Goal: Information Seeking & Learning: Check status

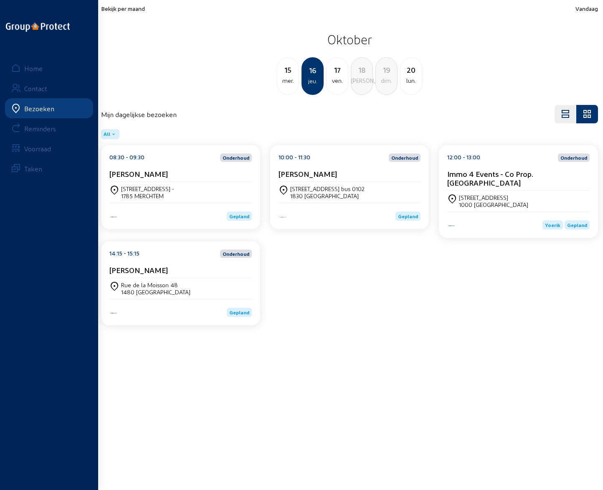
click at [157, 195] on div "1785 MERCHTEM" at bounding box center [147, 195] width 53 height 7
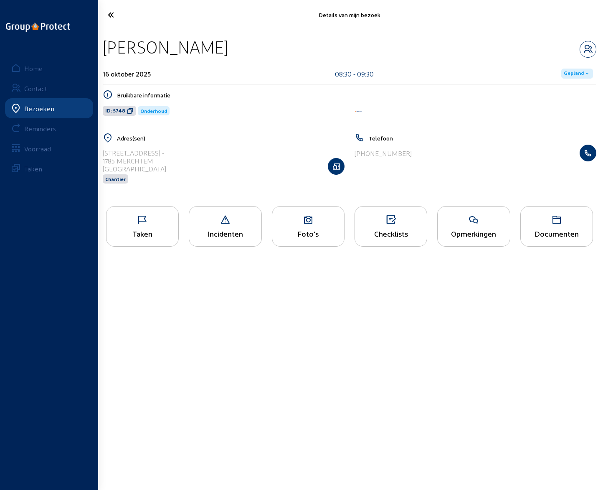
click at [469, 230] on div "Opmerkingen" at bounding box center [474, 233] width 72 height 9
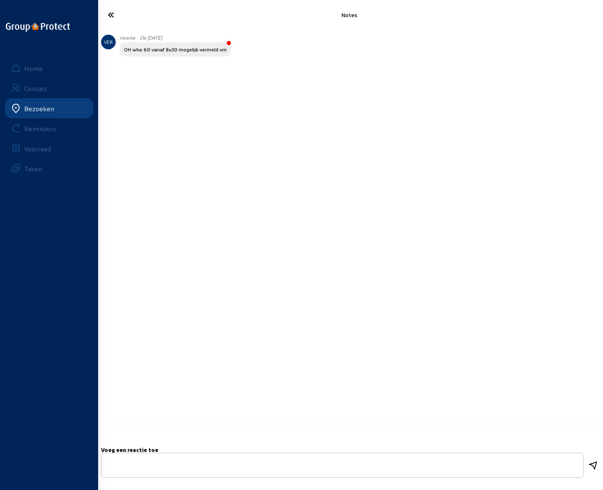
click at [111, 15] on icon at bounding box center [138, 15] width 69 height 15
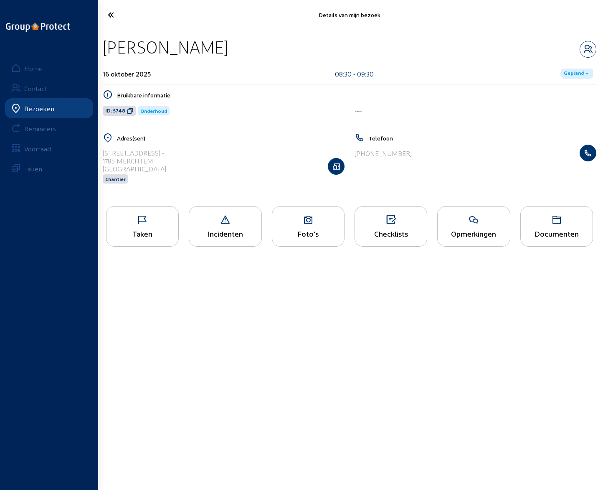
click at [111, 15] on icon at bounding box center [138, 15] width 69 height 15
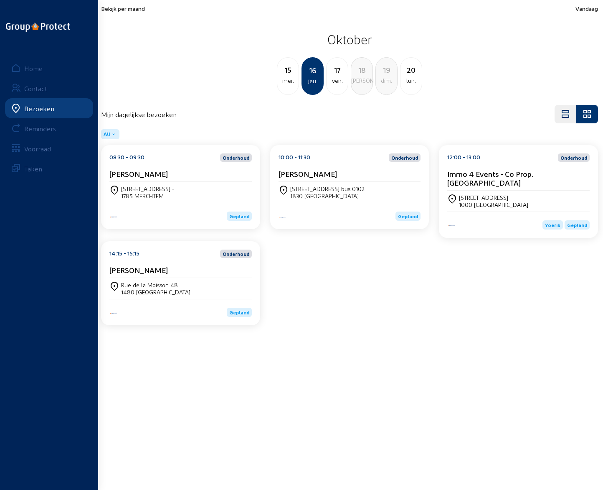
click at [339, 182] on div "[STREET_ADDRESS]" at bounding box center [350, 192] width 142 height 21
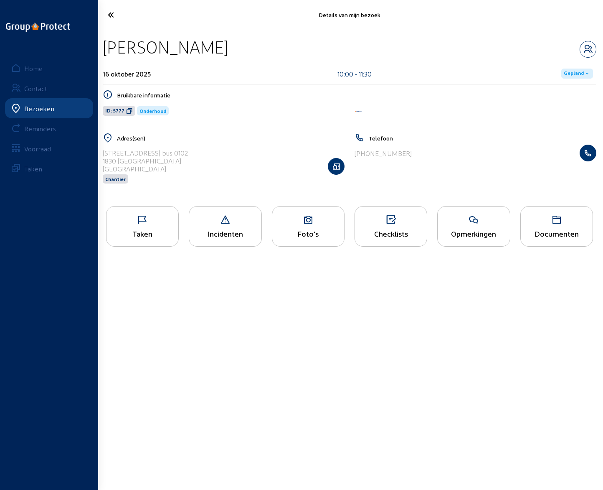
click at [475, 225] on icon at bounding box center [474, 220] width 72 height 10
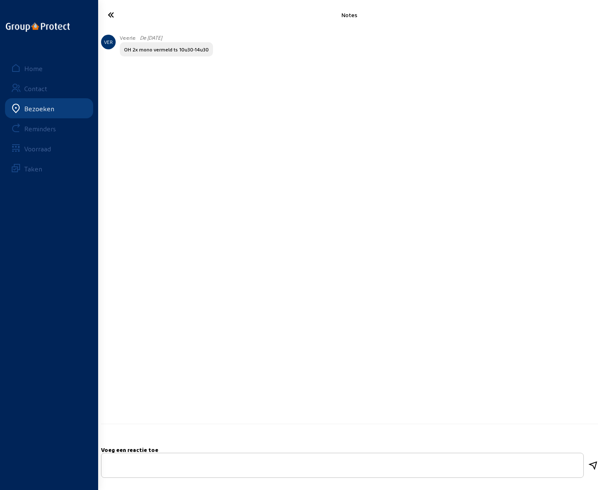
click at [112, 15] on icon at bounding box center [138, 15] width 69 height 15
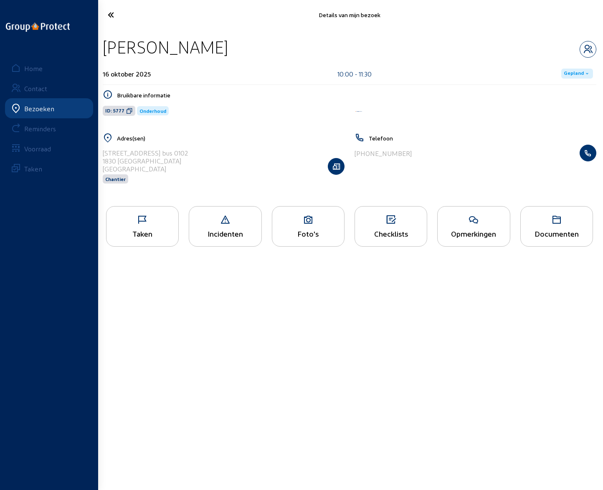
click at [468, 292] on main "Details van mijn bezoek [PERSON_NAME][GEOGRAPHIC_DATA] 16 oktober 2025 10:00 - …" at bounding box center [301, 232] width 603 height 464
click at [112, 15] on icon at bounding box center [138, 15] width 69 height 15
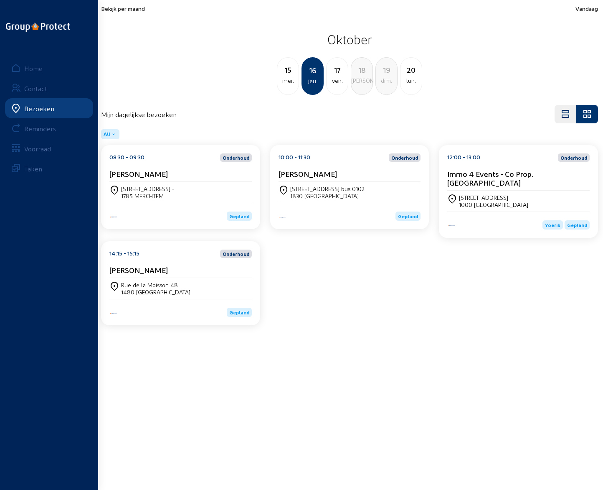
click at [496, 173] on cam-card-title "Immo 4 Events - Co Prop. [GEOGRAPHIC_DATA]" at bounding box center [490, 178] width 86 height 18
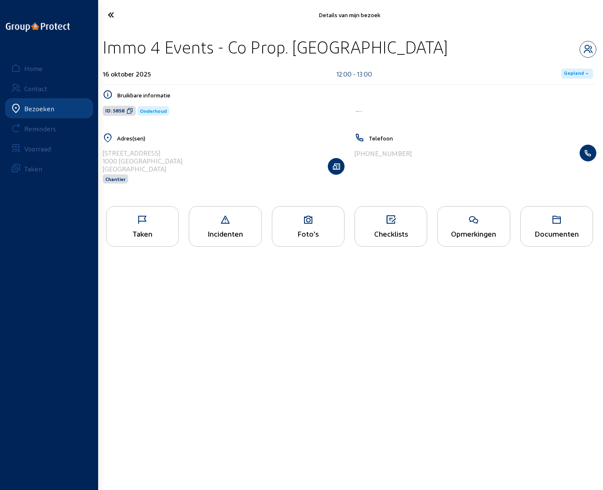
click at [460, 219] on icon at bounding box center [474, 220] width 72 height 10
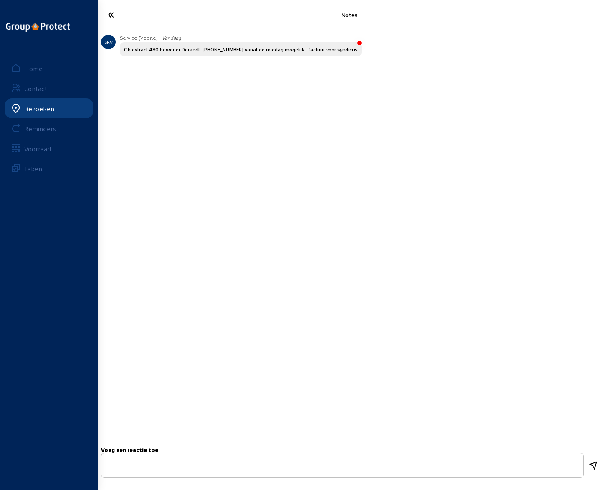
click at [473, 257] on div "SRV Service (Veerle) Vandaag Oh extract 480 bewoner Deraedt [PHONE_NUMBER] vana…" at bounding box center [349, 229] width 497 height 389
click at [103, 12] on cam-font-icon at bounding box center [138, 15] width 74 height 20
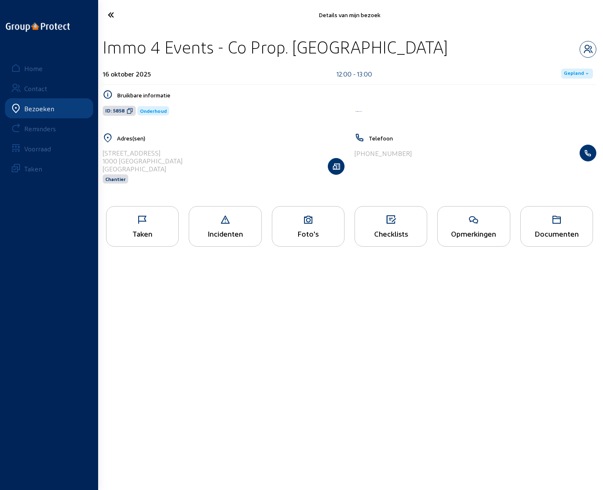
click at [110, 15] on icon at bounding box center [138, 15] width 69 height 15
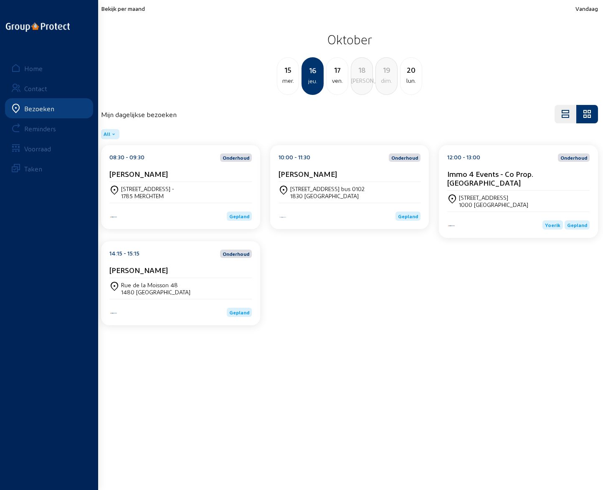
click at [188, 265] on div "[PERSON_NAME]" at bounding box center [180, 269] width 142 height 9
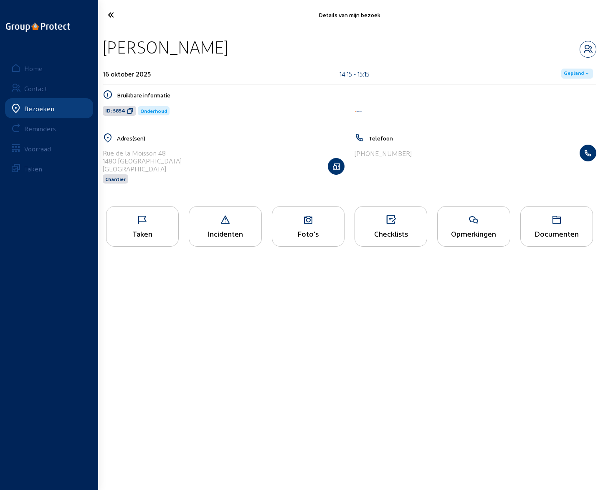
click at [484, 225] on icon at bounding box center [474, 220] width 72 height 10
